Goal: Task Accomplishment & Management: Manage account settings

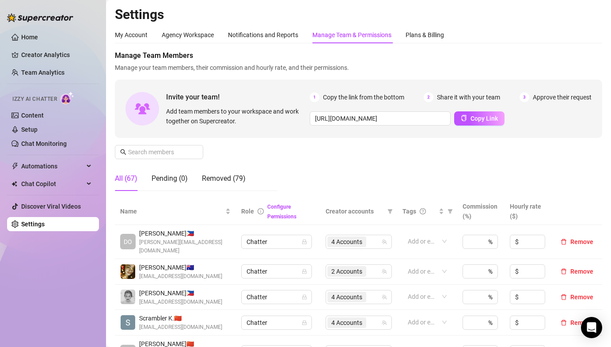
click at [327, 158] on div "Manage Team Members Manage your team members, their commission and hourly rate,…" at bounding box center [359, 124] width 488 height 148
click at [49, 69] on link "Team Analytics" at bounding box center [42, 72] width 43 height 7
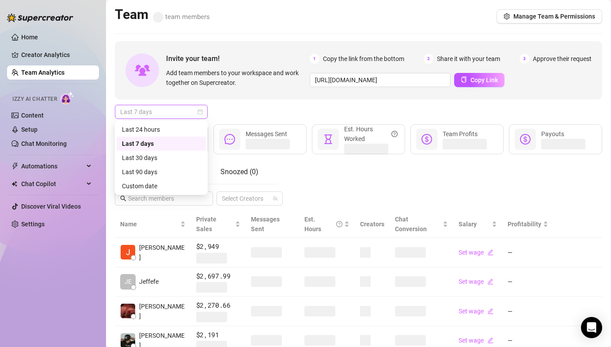
click at [184, 115] on span "Last 7 days" at bounding box center [161, 111] width 82 height 13
click at [180, 126] on div "Last 24 hours" at bounding box center [161, 130] width 79 height 10
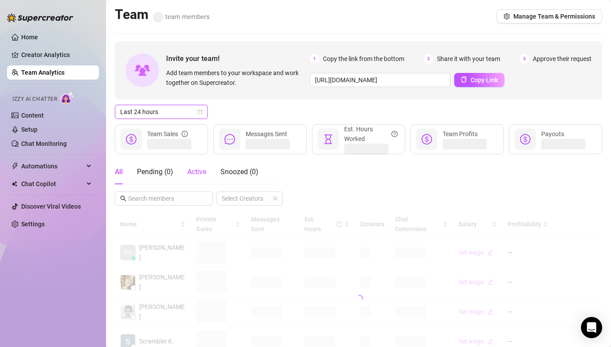
click at [195, 170] on span "Active" at bounding box center [196, 172] width 19 height 8
click at [239, 107] on div "Last 24 hours" at bounding box center [359, 112] width 488 height 14
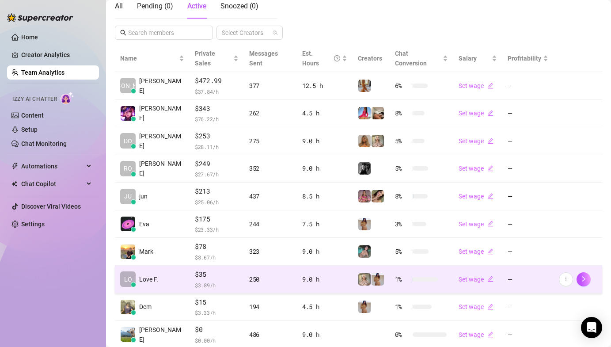
scroll to position [209, 0]
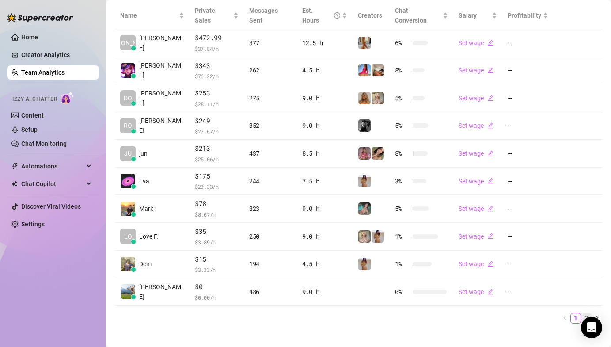
click at [582, 313] on link "2" at bounding box center [587, 318] width 10 height 10
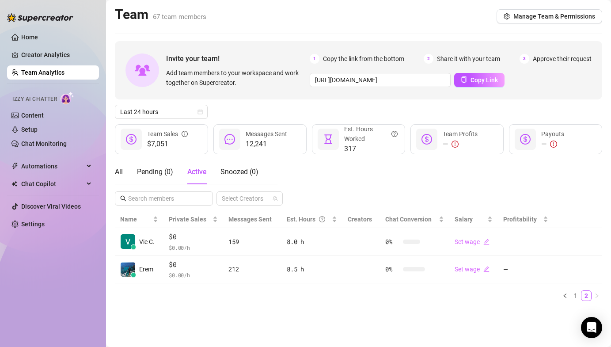
scroll to position [0, 0]
click at [597, 31] on main "Team 67 team members Manage Team & Permissions Invite your team! Add team membe…" at bounding box center [358, 173] width 505 height 347
click at [571, 113] on div "Last 24 hours" at bounding box center [359, 112] width 488 height 14
click at [373, 170] on div "All Pending ( 0 ) Active Snoozed ( 0 ) Select Creators" at bounding box center [359, 183] width 488 height 46
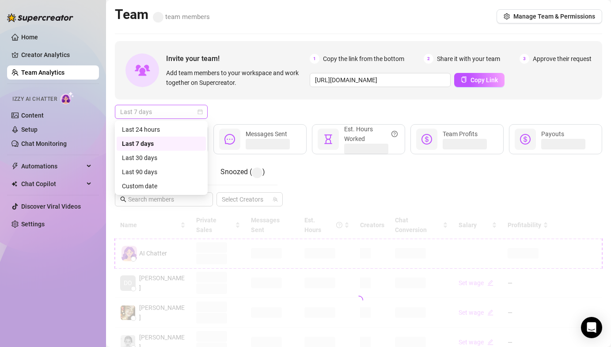
click at [153, 109] on span "Last 7 days" at bounding box center [161, 111] width 82 height 13
click at [156, 133] on div "Last 24 hours" at bounding box center [161, 130] width 79 height 10
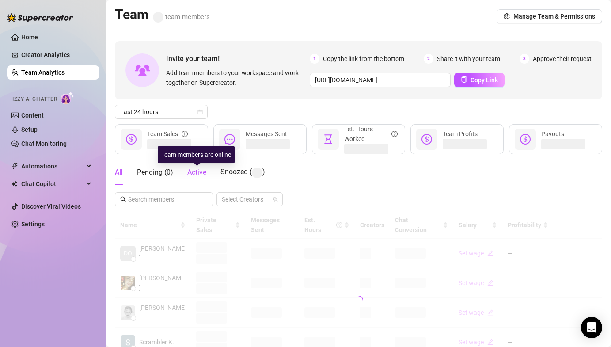
click at [196, 171] on span "Active" at bounding box center [196, 172] width 19 height 8
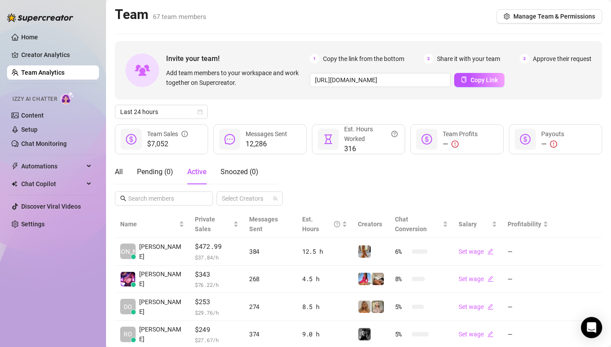
click at [340, 182] on div "All Pending ( 0 ) Active Snoozed ( 0 ) Select Creators" at bounding box center [359, 183] width 488 height 46
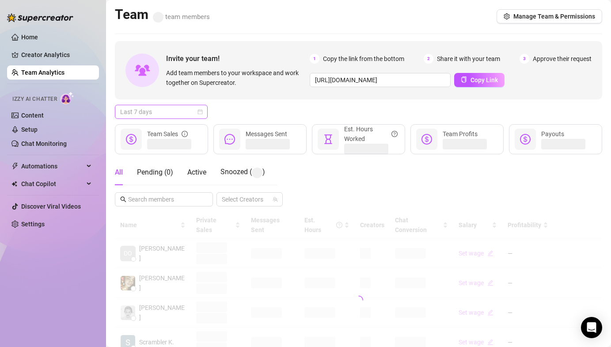
click at [180, 110] on span "Last 7 days" at bounding box center [161, 111] width 82 height 13
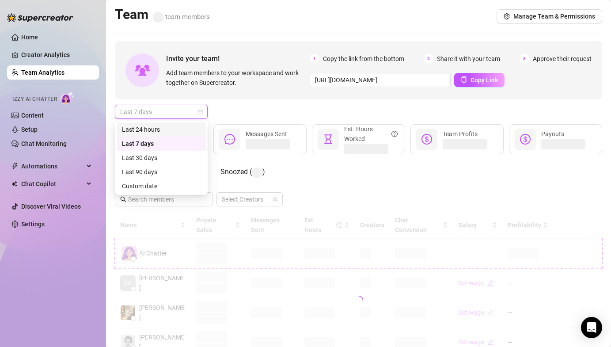
click at [171, 124] on div "Last 24 hours" at bounding box center [161, 129] width 89 height 14
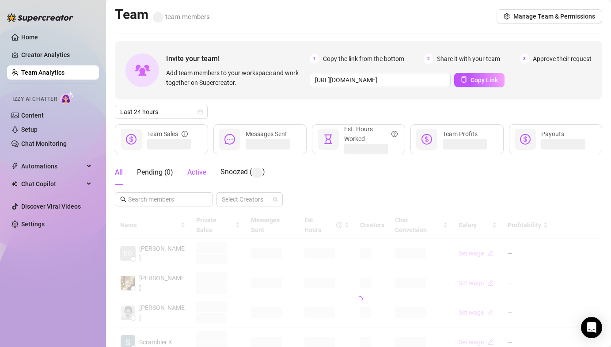
click at [204, 176] on span "Active" at bounding box center [196, 172] width 19 height 8
drag, startPoint x: 286, startPoint y: 120, endPoint x: 282, endPoint y: 119, distance: 4.6
click at [282, 120] on div "Invite your team! Add team members to your workspace and work together on Super…" at bounding box center [359, 150] width 488 height 218
click at [282, 119] on div "Invite your team! Add team members to your workspace and work together on Super…" at bounding box center [359, 150] width 488 height 218
click at [170, 121] on div "Invite your team! Add team members to your workspace and work together on Super…" at bounding box center [359, 300] width 488 height 519
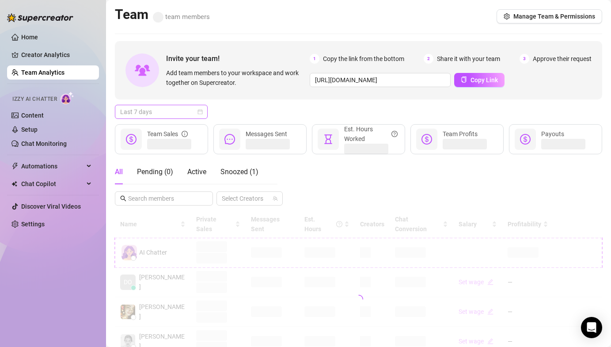
click at [173, 117] on span "Last 7 days" at bounding box center [161, 111] width 82 height 13
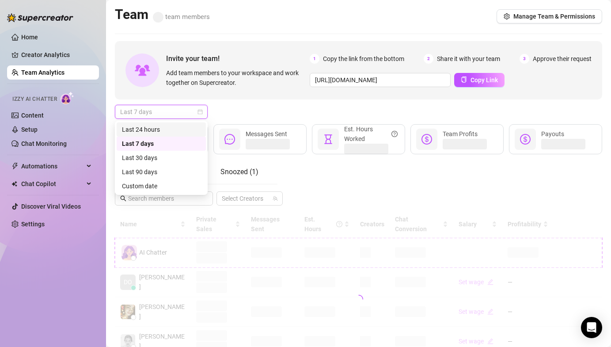
click at [164, 135] on div "Last 24 hours" at bounding box center [161, 129] width 89 height 14
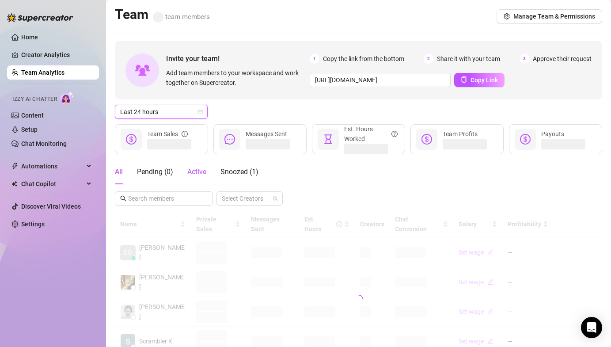
click at [194, 172] on span "Active" at bounding box center [196, 172] width 19 height 8
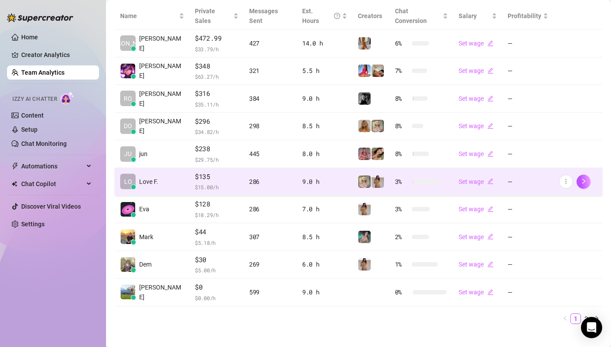
scroll to position [209, 0]
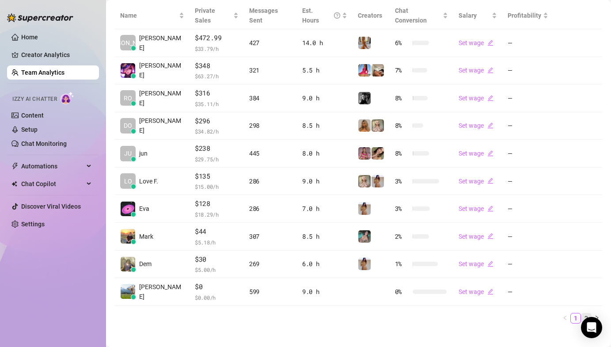
click at [587, 313] on link "2" at bounding box center [587, 318] width 10 height 10
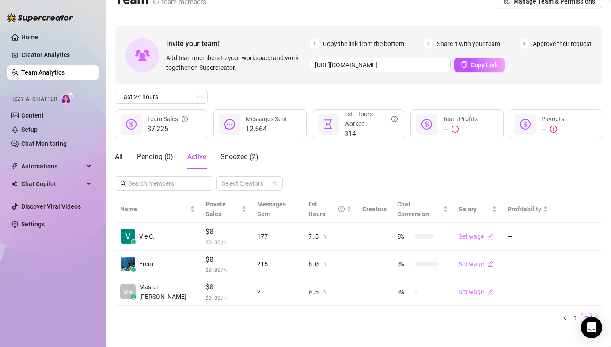
scroll to position [0, 0]
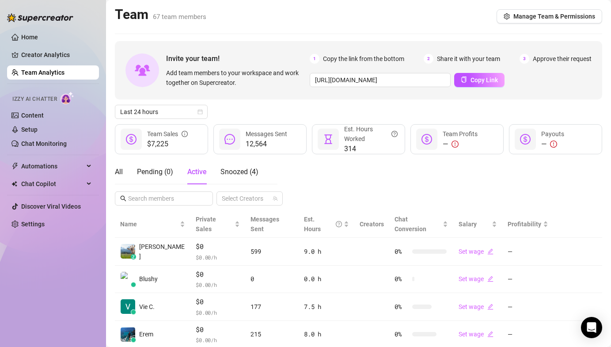
click at [382, 184] on div "All Pending ( 0 ) Active Snoozed ( 4 ) Select Creators" at bounding box center [359, 183] width 488 height 46
click at [376, 181] on div "All Pending ( 0 ) Active Snoozed ( 4 ) Select Creators" at bounding box center [359, 183] width 488 height 46
click at [344, 167] on div "All Pending ( 0 ) Active Snoozed ( 3 ) Select Creators" at bounding box center [359, 183] width 488 height 46
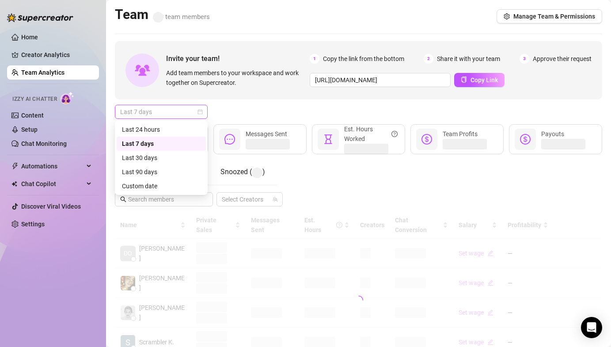
click at [154, 116] on span "Last 7 days" at bounding box center [161, 111] width 82 height 13
click at [149, 129] on div "Last 24 hours" at bounding box center [161, 130] width 79 height 10
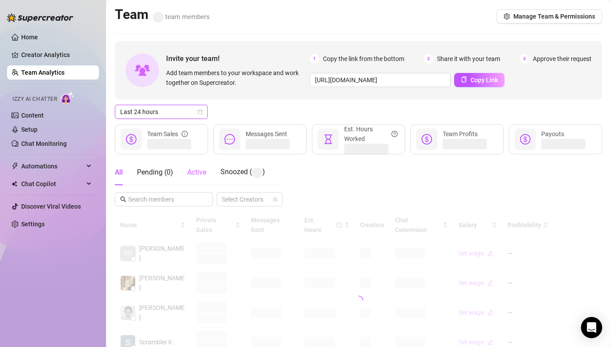
click at [199, 165] on div "Active" at bounding box center [196, 173] width 19 height 26
click at [265, 114] on div "Last 24 hours" at bounding box center [359, 112] width 488 height 14
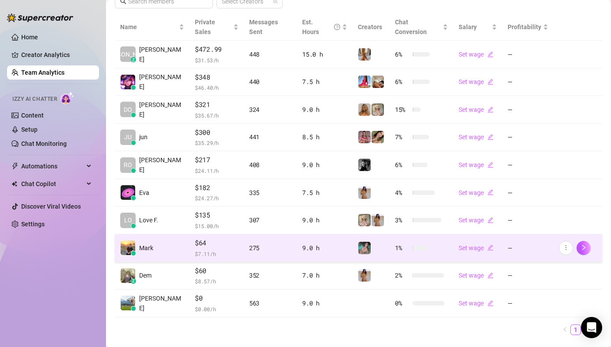
scroll to position [200, 0]
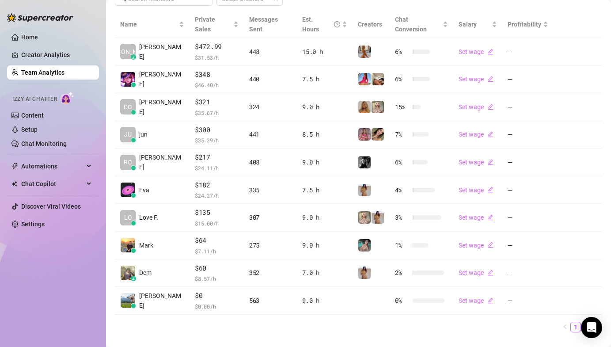
click at [582, 322] on link "2" at bounding box center [587, 327] width 10 height 10
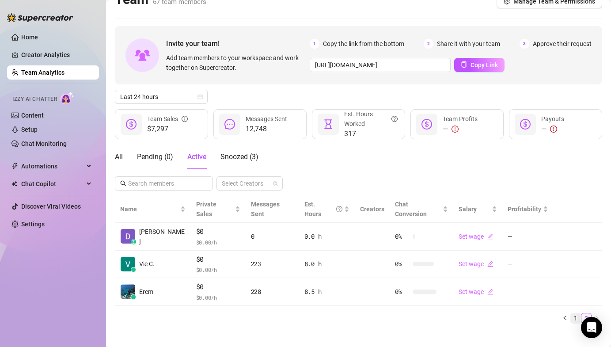
click at [571, 313] on link "1" at bounding box center [576, 318] width 10 height 10
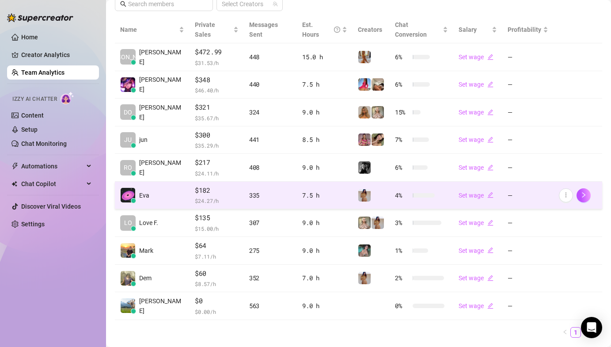
scroll to position [179, 0]
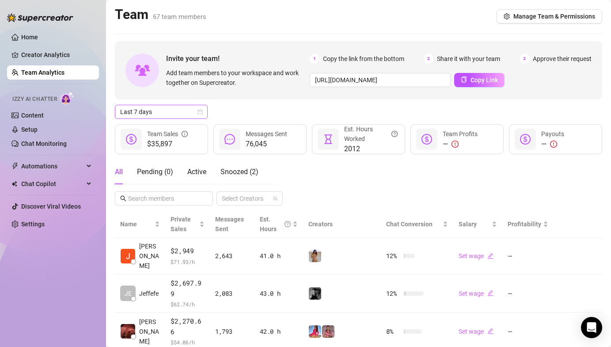
click at [145, 112] on span "Last 7 days" at bounding box center [161, 111] width 82 height 13
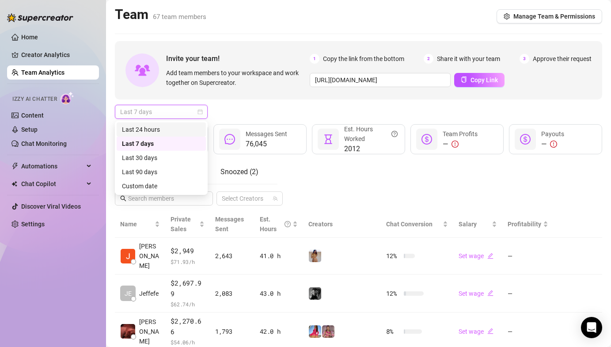
click at [153, 127] on div "Last 24 hours" at bounding box center [161, 130] width 79 height 10
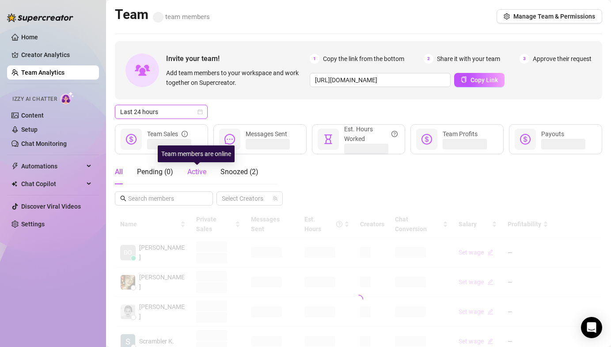
click at [192, 173] on span "Active" at bounding box center [196, 172] width 19 height 8
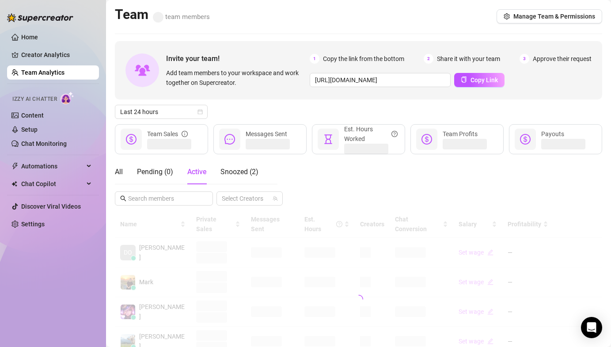
click at [302, 102] on div "Invite your team! Add team members to your workspace and work together on Super…" at bounding box center [359, 300] width 488 height 518
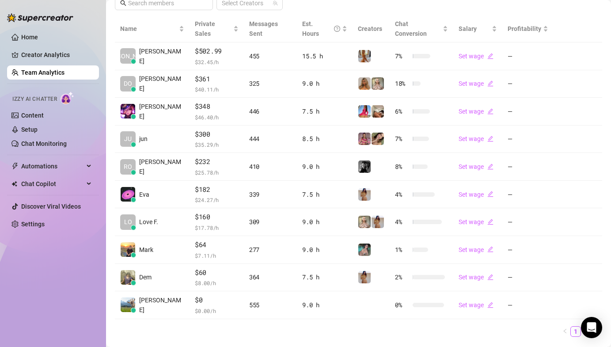
scroll to position [209, 0]
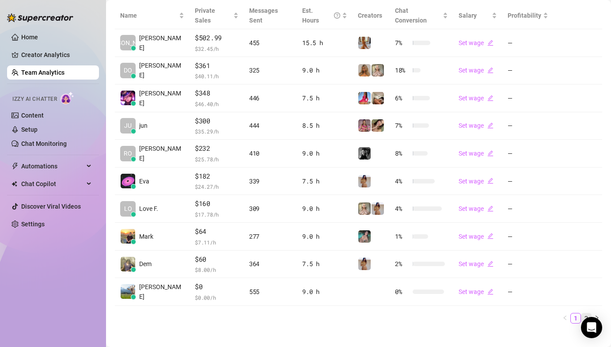
click at [582, 313] on link "2" at bounding box center [587, 318] width 10 height 10
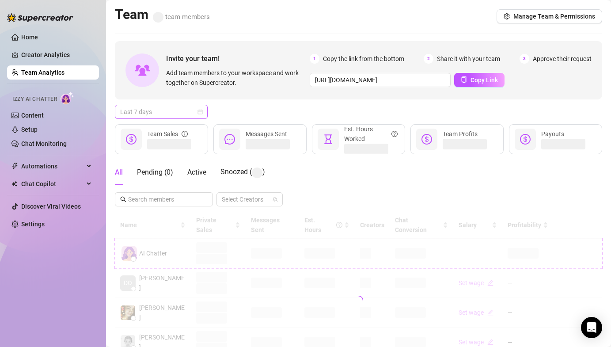
click at [176, 106] on span "Last 7 days" at bounding box center [161, 111] width 82 height 13
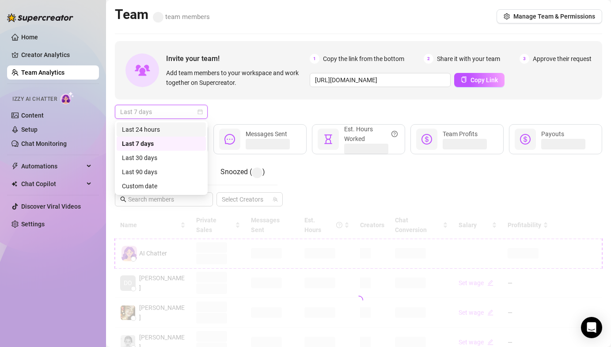
click at [164, 126] on div "Last 24 hours" at bounding box center [161, 130] width 79 height 10
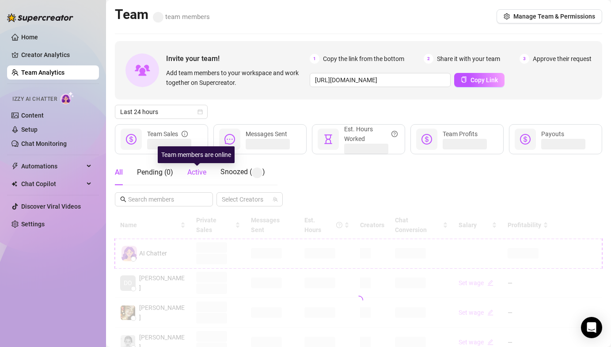
click at [197, 171] on span "Active" at bounding box center [196, 172] width 19 height 8
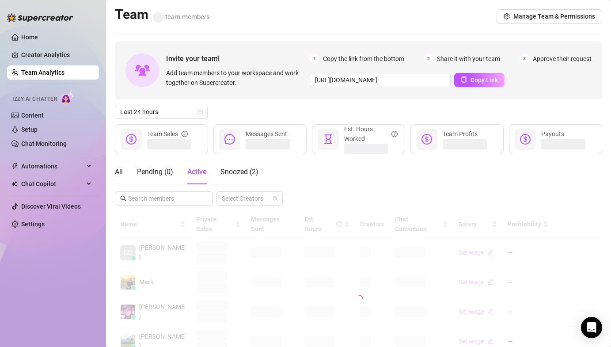
click at [292, 172] on div "All Pending ( 0 ) Active Snoozed ( 2 ) Select Creators" at bounding box center [359, 183] width 488 height 46
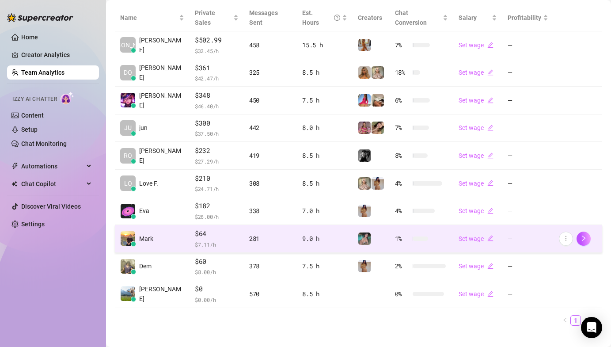
scroll to position [209, 0]
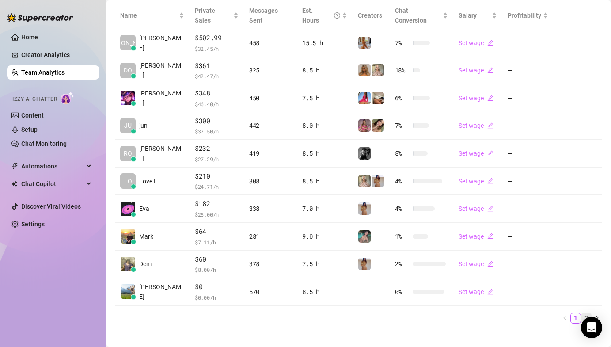
click at [582, 313] on link "2" at bounding box center [587, 318] width 10 height 10
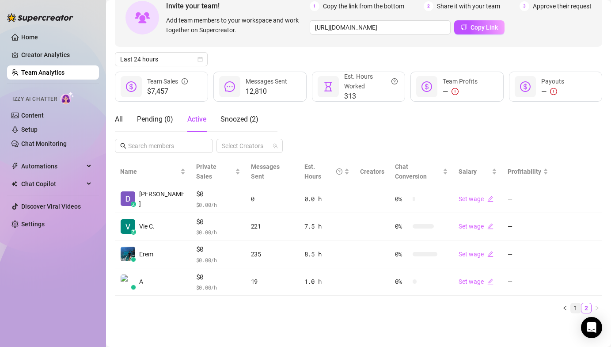
scroll to position [43, 0]
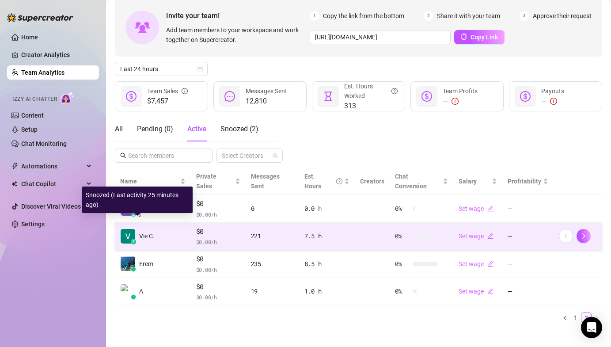
click at [131, 229] on img at bounding box center [128, 236] width 15 height 15
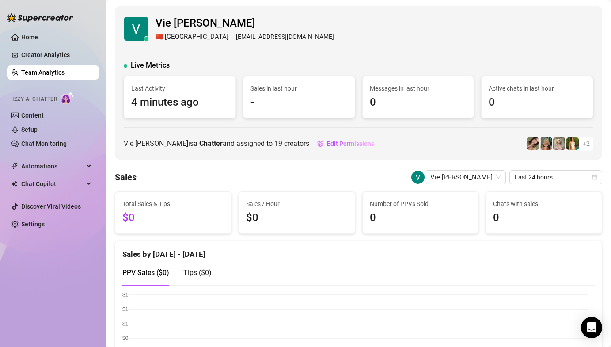
click at [381, 134] on div "Vie [PERSON_NAME] 🇨🇳 [GEOGRAPHIC_DATA] [EMAIL_ADDRESS][DOMAIN_NAME] Live Metric…" at bounding box center [359, 82] width 488 height 153
click at [53, 71] on link "Team Analytics" at bounding box center [42, 72] width 43 height 7
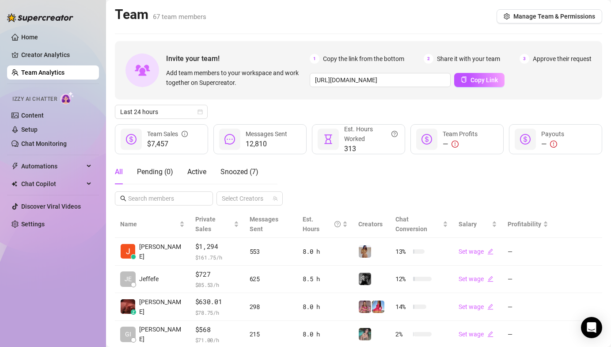
click at [372, 107] on div "Last 24 hours" at bounding box center [359, 112] width 488 height 14
click at [206, 166] on div "Active" at bounding box center [196, 172] width 19 height 25
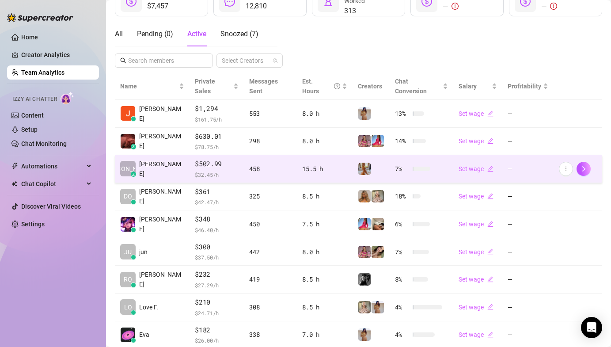
scroll to position [209, 0]
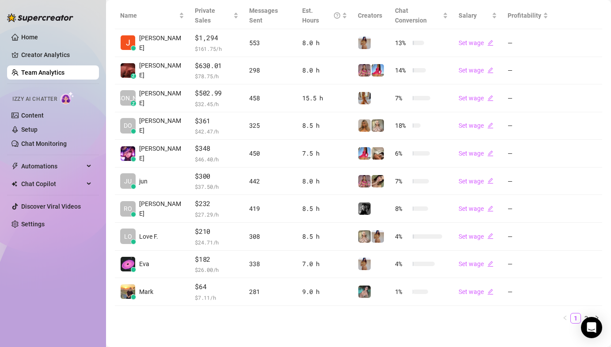
drag, startPoint x: 579, startPoint y: 304, endPoint x: 573, endPoint y: 298, distance: 8.1
click at [582, 313] on link "2" at bounding box center [587, 318] width 10 height 10
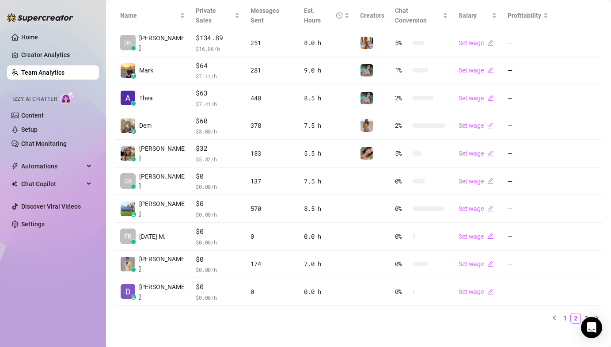
click at [297, 319] on div "Name Private Sales Messages Sent Est. Hours Creators Chat Conversion Salary Pro…" at bounding box center [359, 166] width 488 height 328
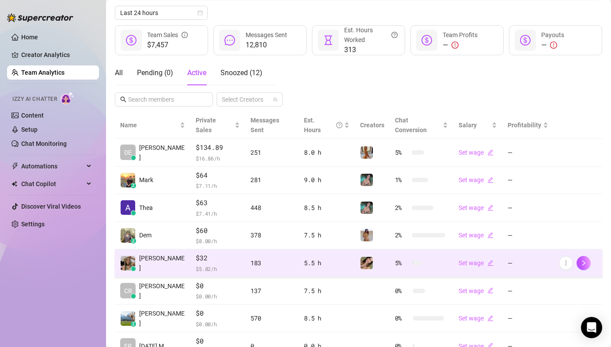
scroll to position [44, 0]
